Goal: Transaction & Acquisition: Purchase product/service

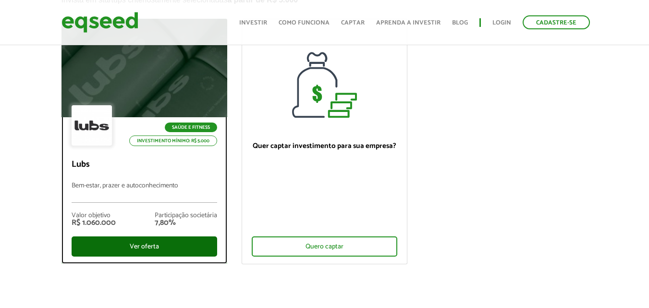
click at [162, 244] on div "Ver oferta" at bounding box center [145, 247] width 146 height 20
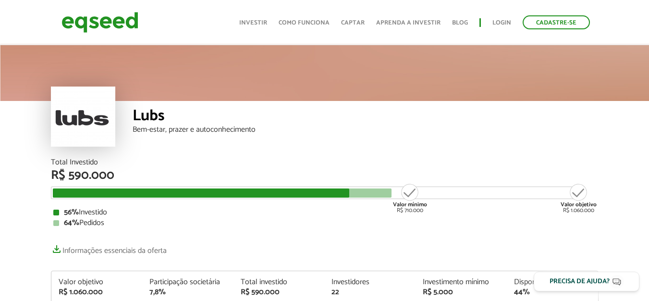
scroll to position [96, 0]
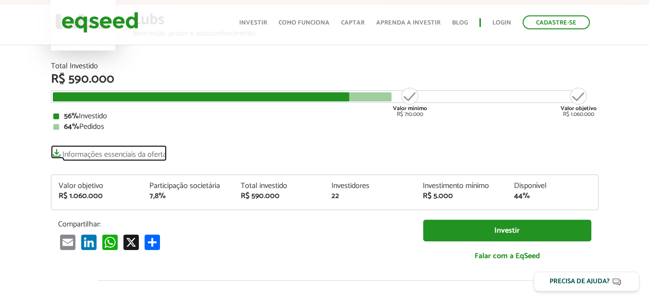
click at [58, 154] on link "Informações essenciais da oferta" at bounding box center [109, 151] width 116 height 13
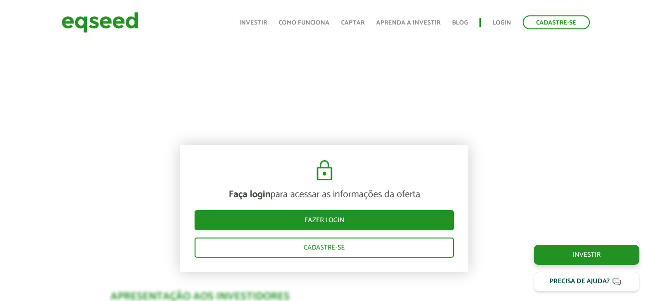
scroll to position [769, 0]
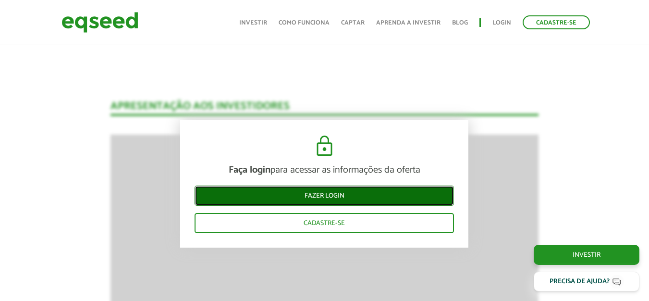
click at [334, 191] on link "Fazer login" at bounding box center [325, 196] width 260 height 20
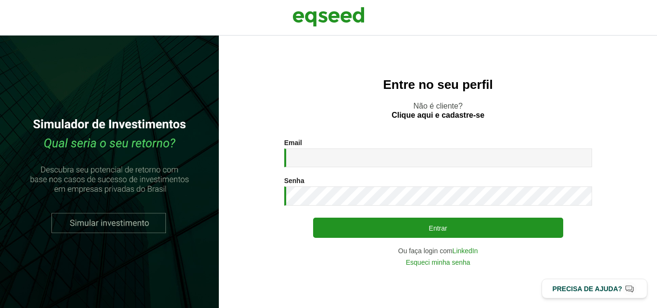
type input "**********"
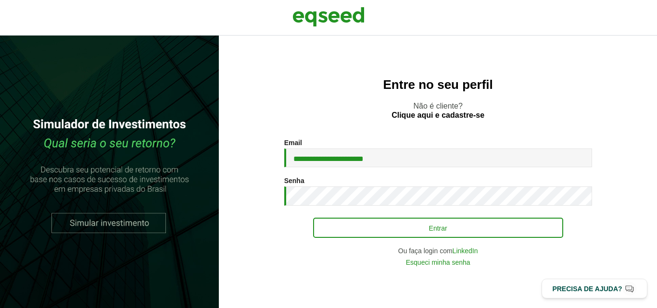
click at [472, 159] on input "**********" at bounding box center [438, 158] width 308 height 19
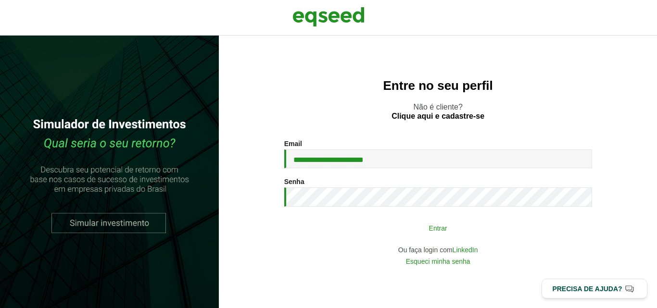
click at [465, 225] on button "Entrar" at bounding box center [438, 228] width 250 height 18
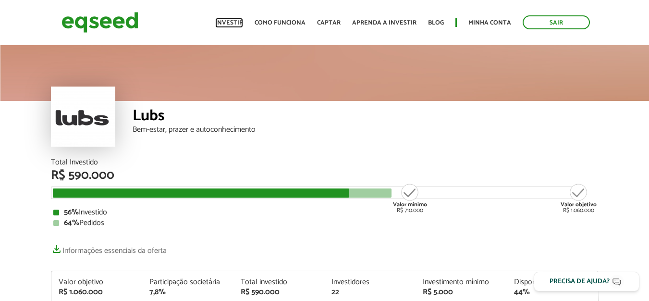
click at [236, 20] on link "Investir" at bounding box center [229, 23] width 28 height 6
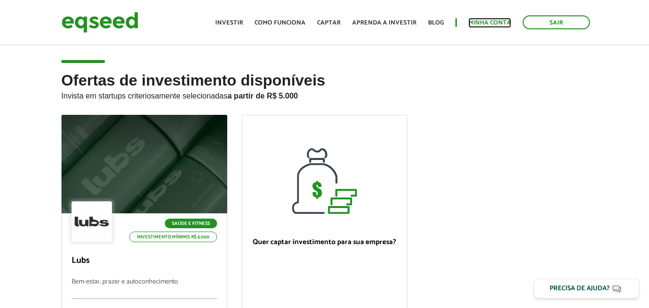
click at [496, 23] on link "Minha conta" at bounding box center [490, 23] width 43 height 6
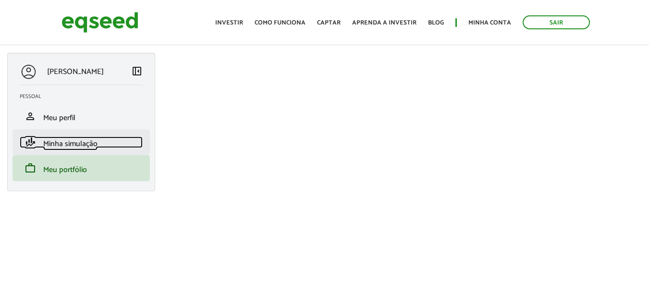
click at [58, 141] on span "Minha simulação" at bounding box center [70, 143] width 54 height 13
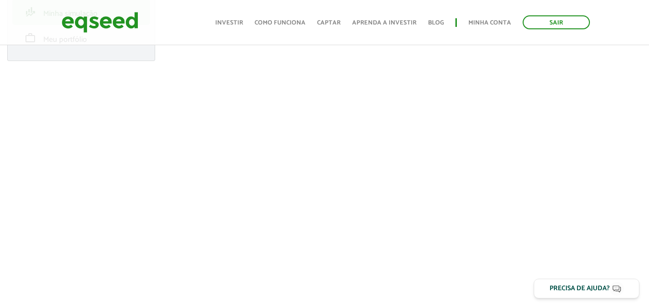
scroll to position [96, 0]
